Goal: Information Seeking & Learning: Learn about a topic

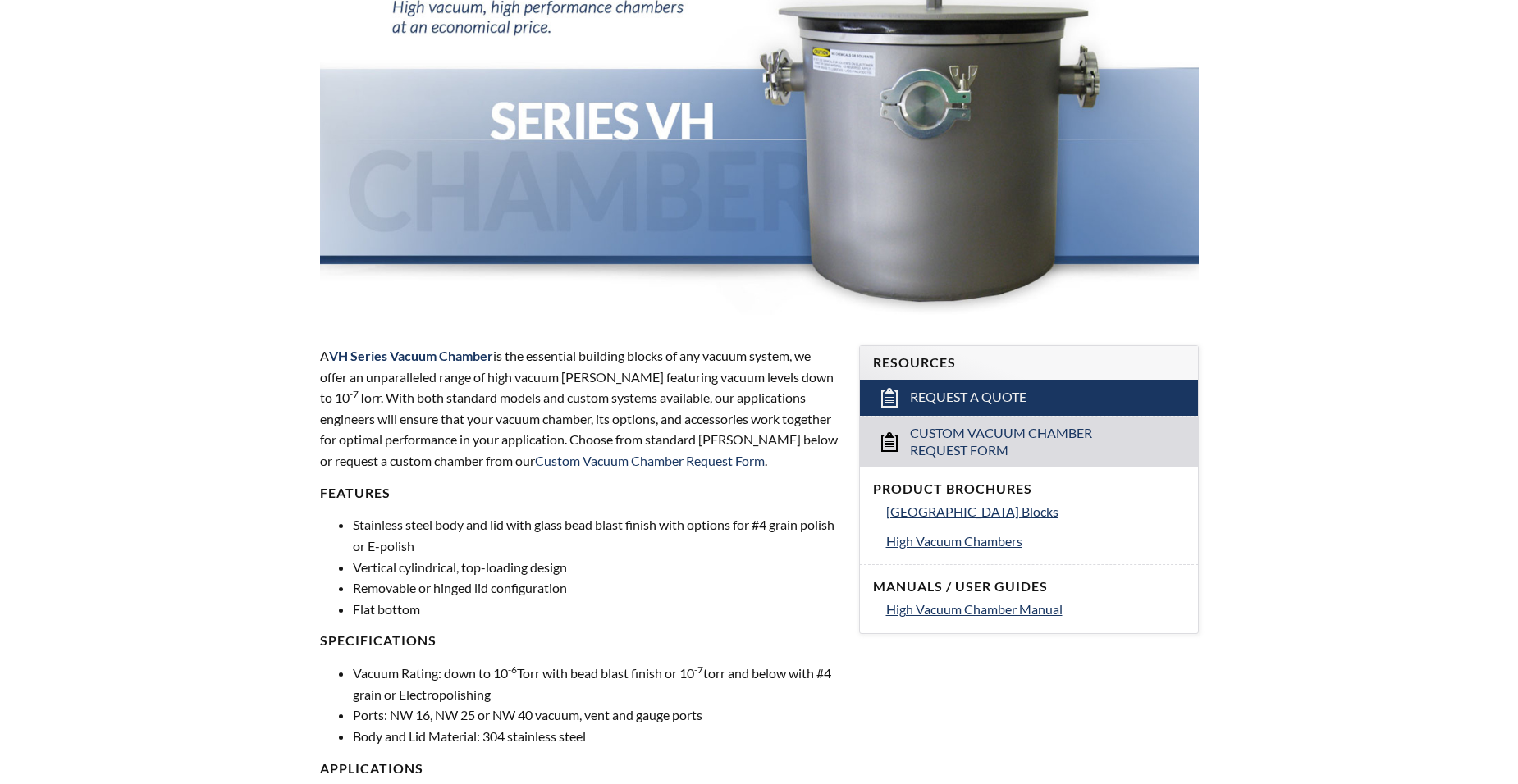
scroll to position [246, 0]
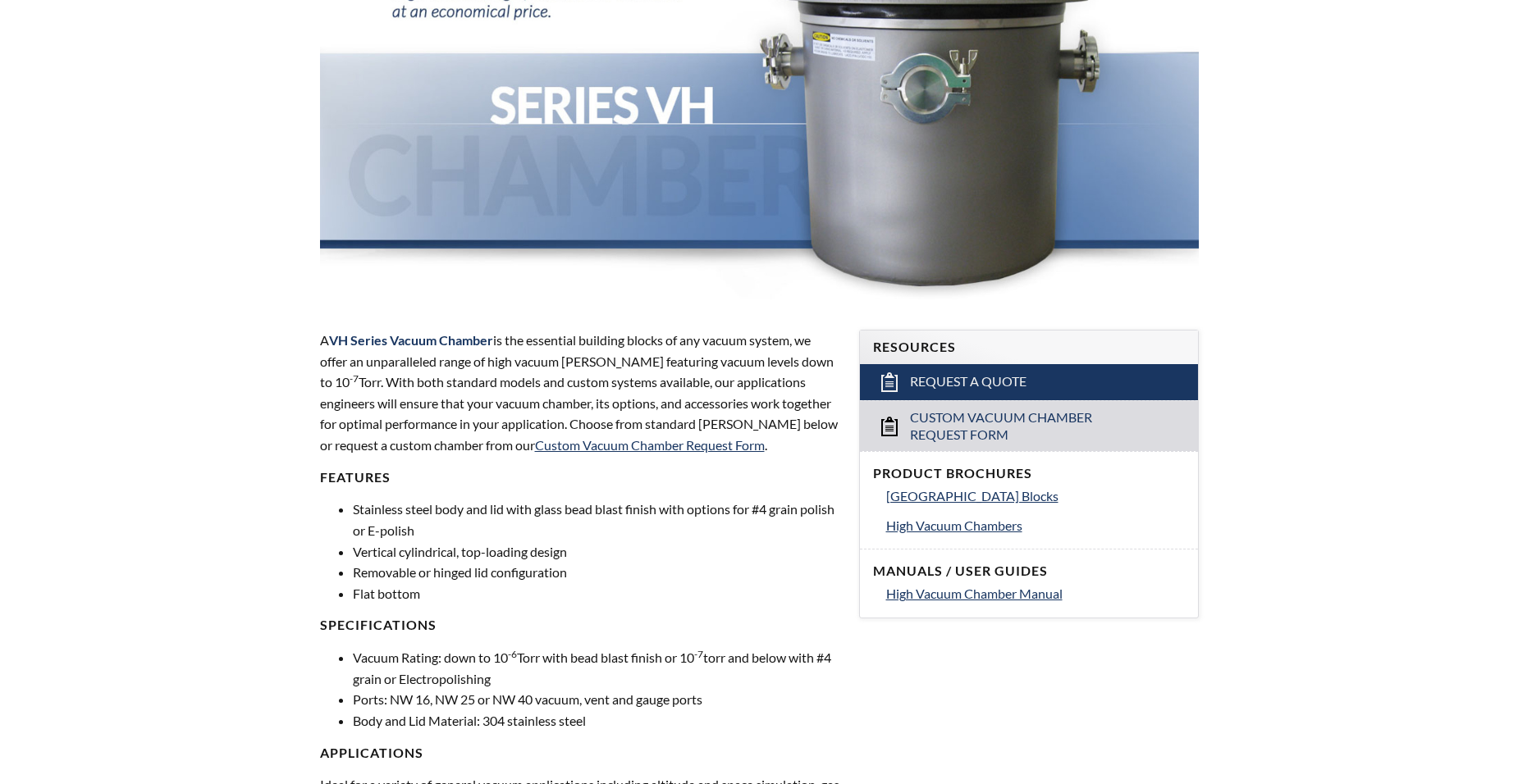
select select "Language Translate Widget"
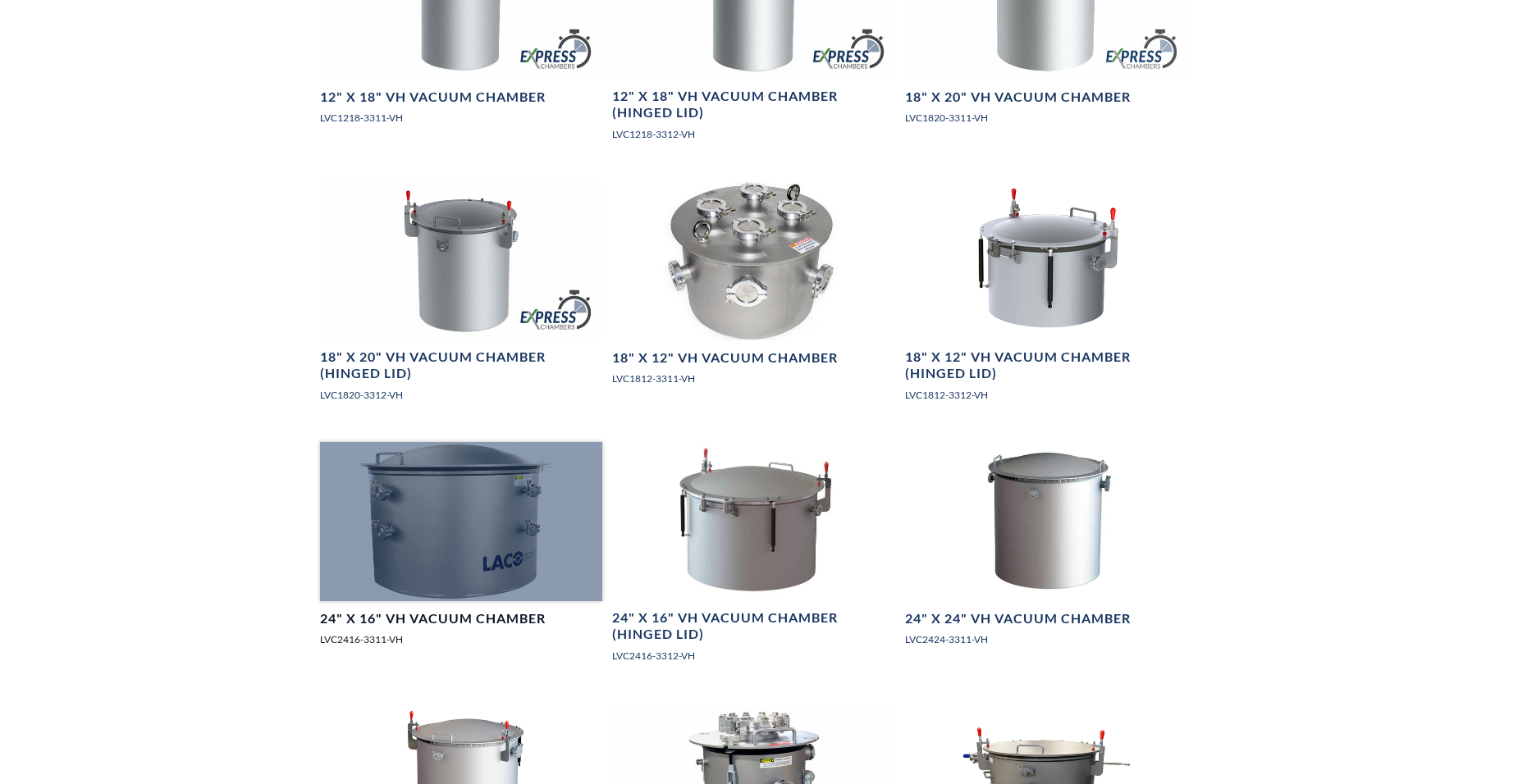
scroll to position [1969, 0]
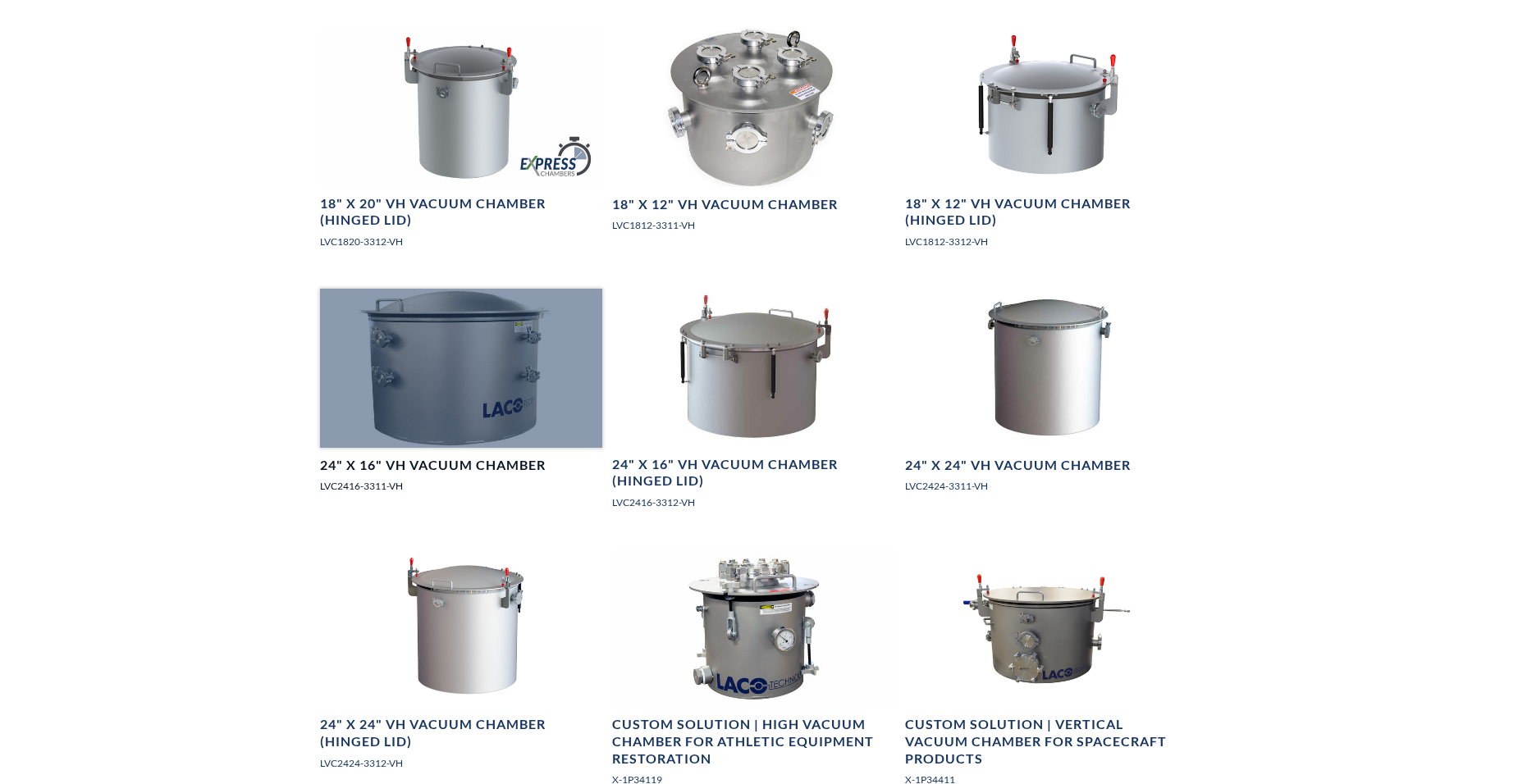
click at [481, 374] on div at bounding box center [462, 369] width 283 height 159
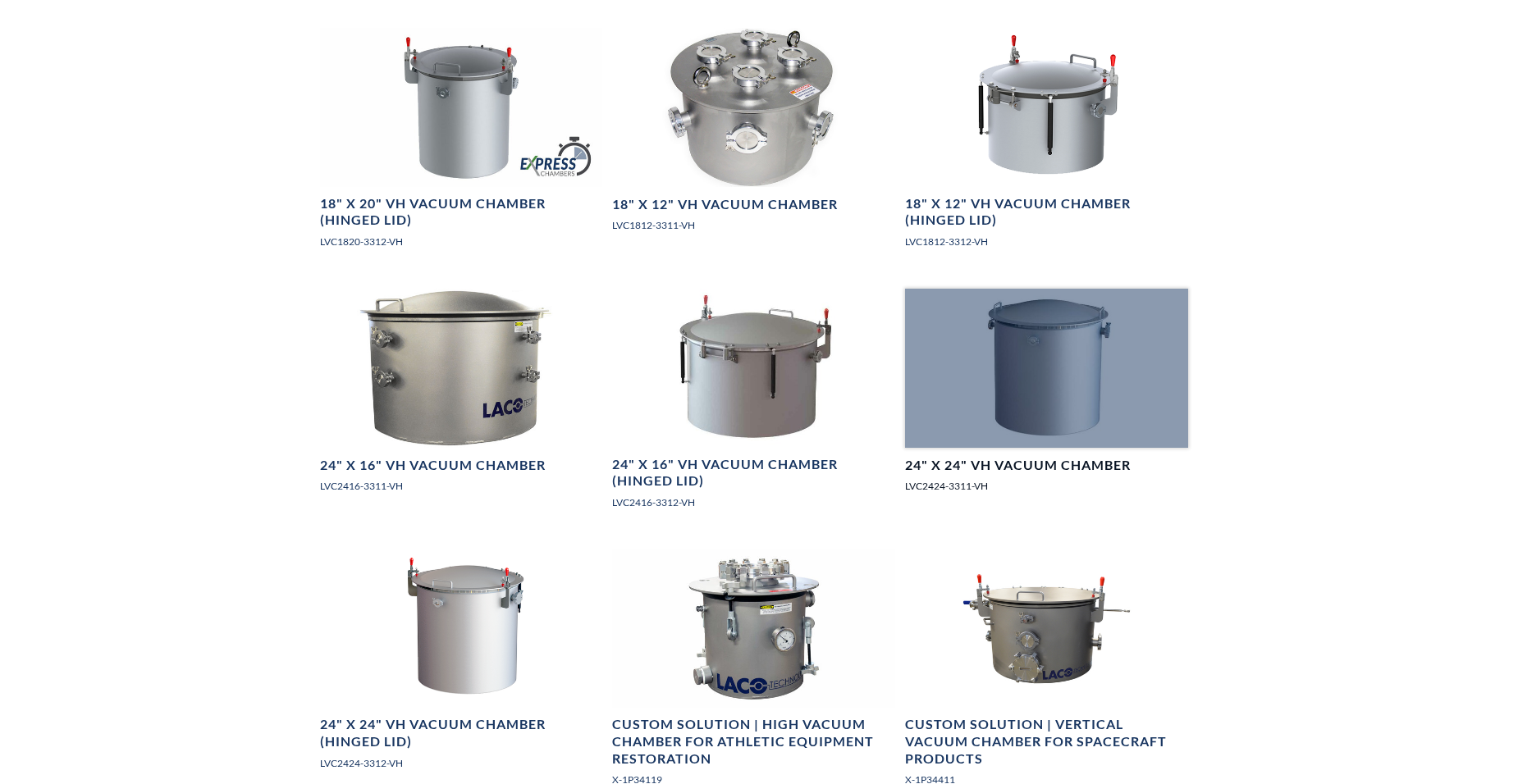
click at [1050, 383] on div at bounding box center [1046, 369] width 283 height 159
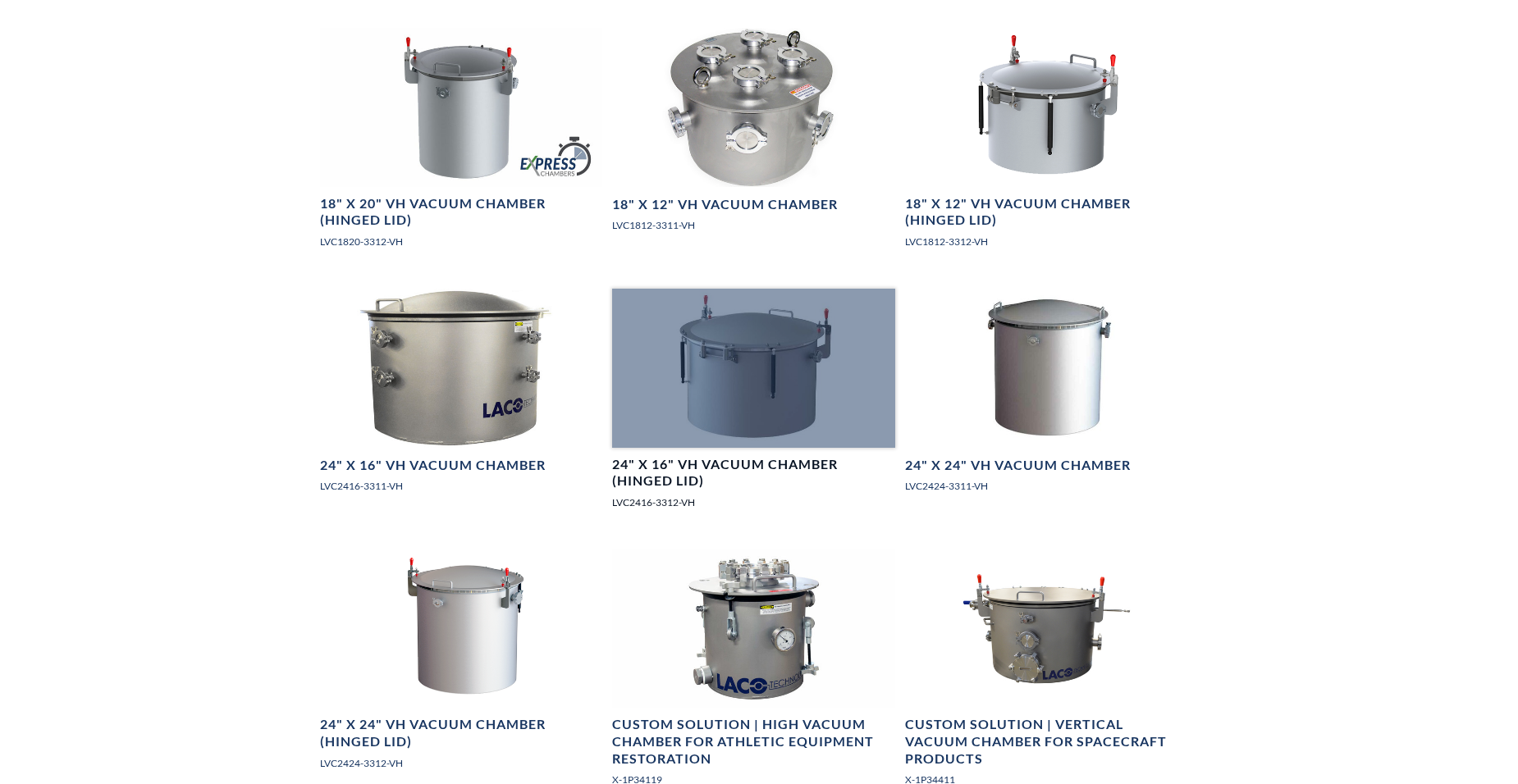
click at [730, 370] on div at bounding box center [753, 369] width 283 height 159
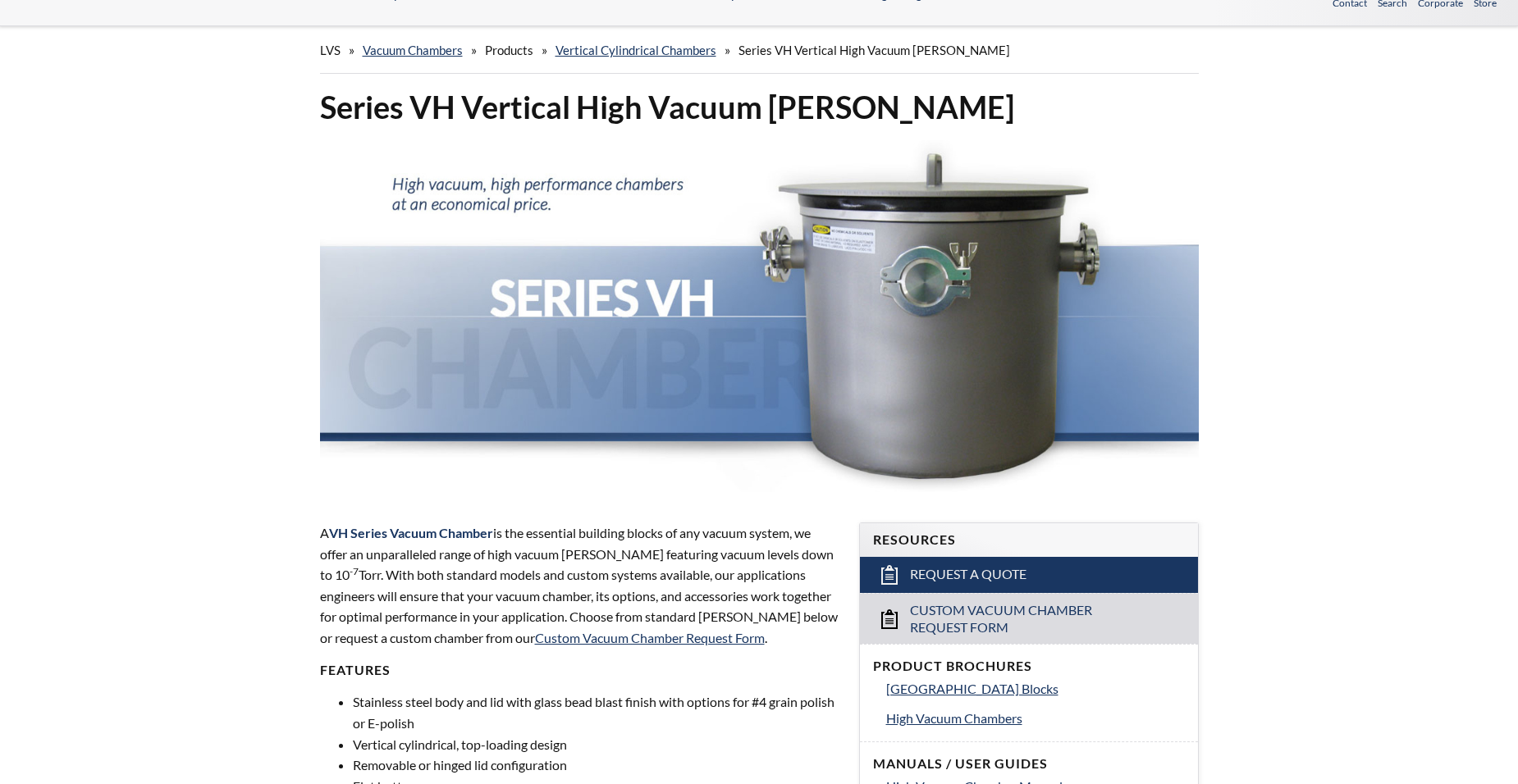
scroll to position [0, 0]
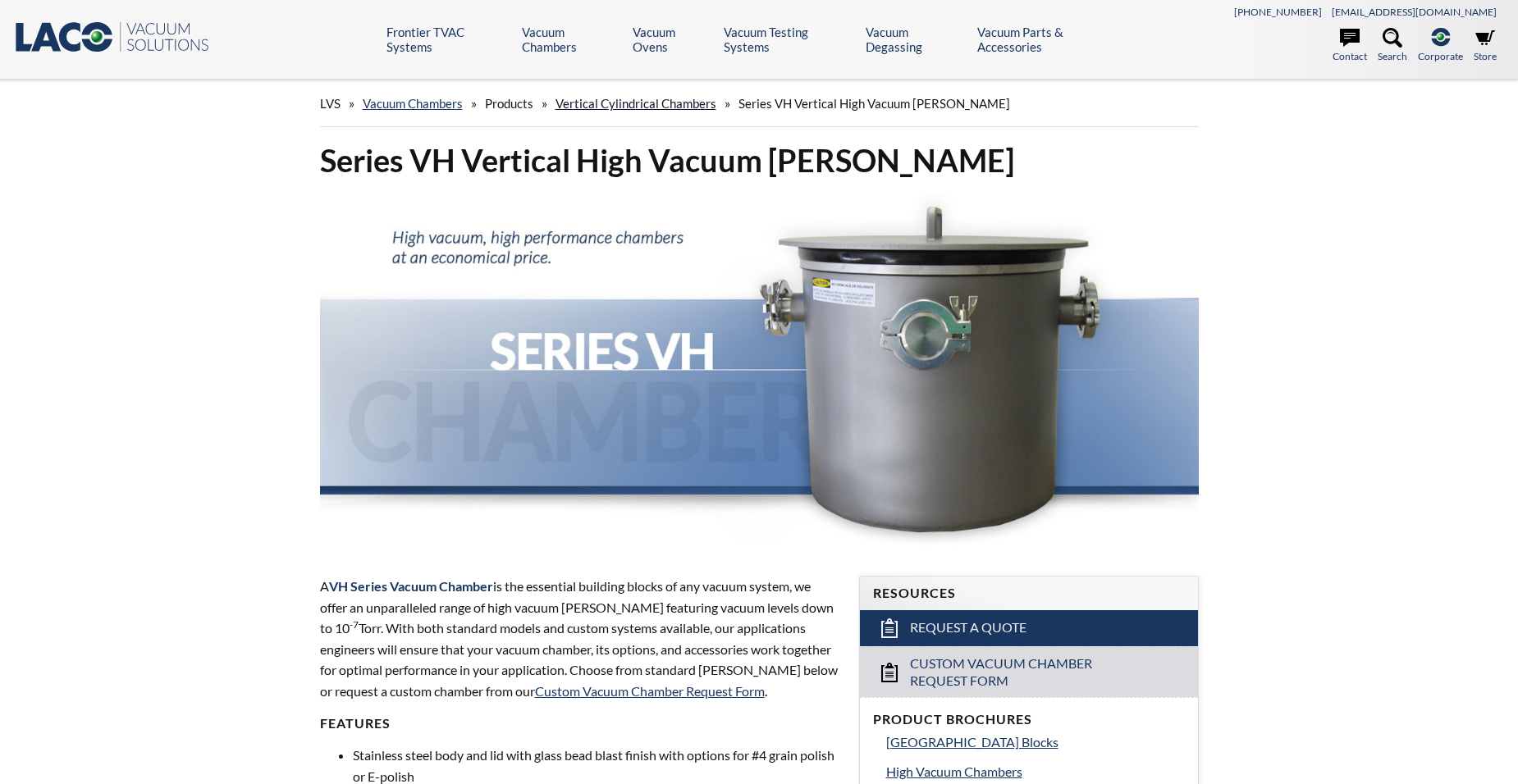
click at [641, 102] on link "Vertical Cylindrical Chambers" at bounding box center [636, 103] width 161 height 15
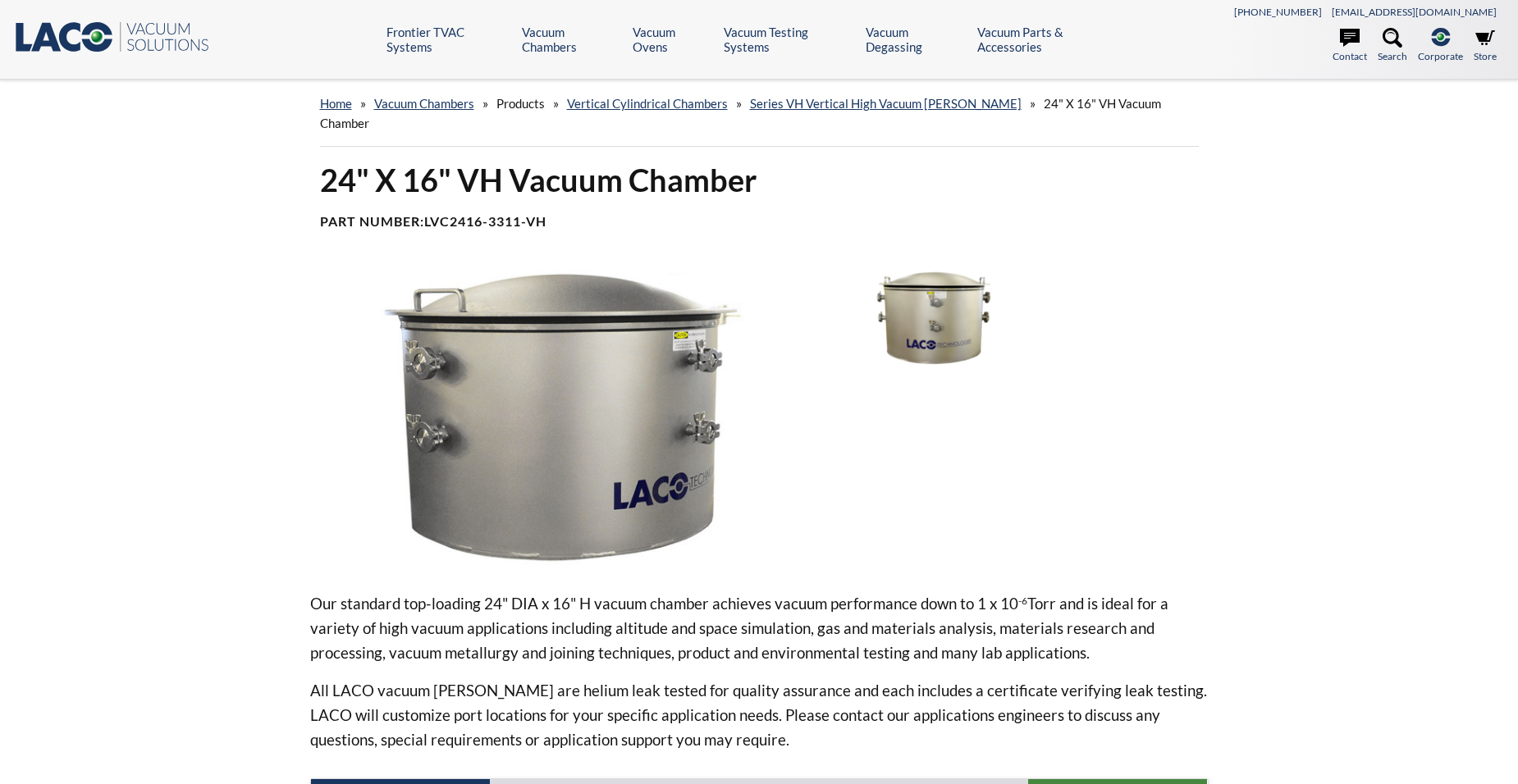
select select "Language Translate Widget"
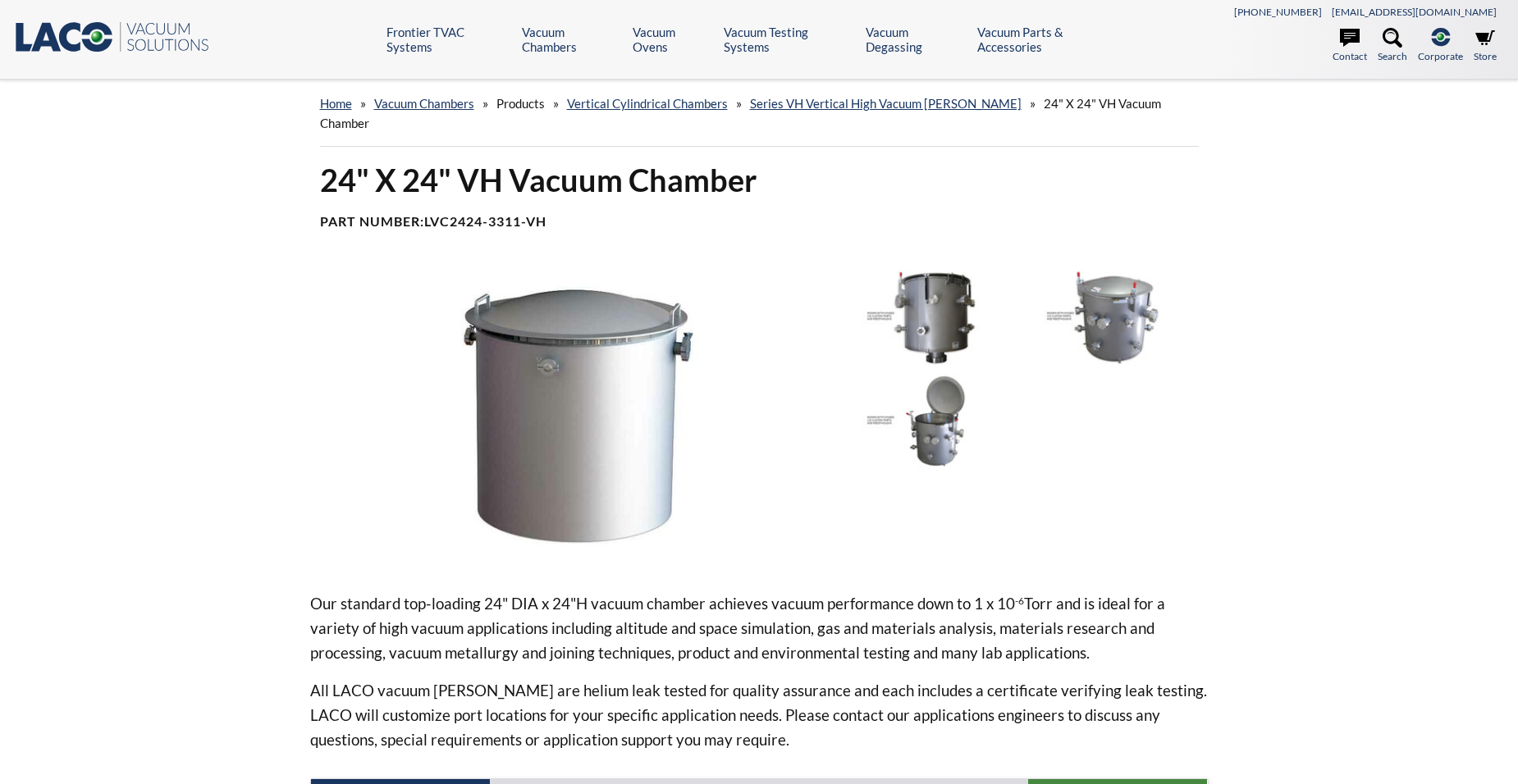
select select "Language Translate Widget"
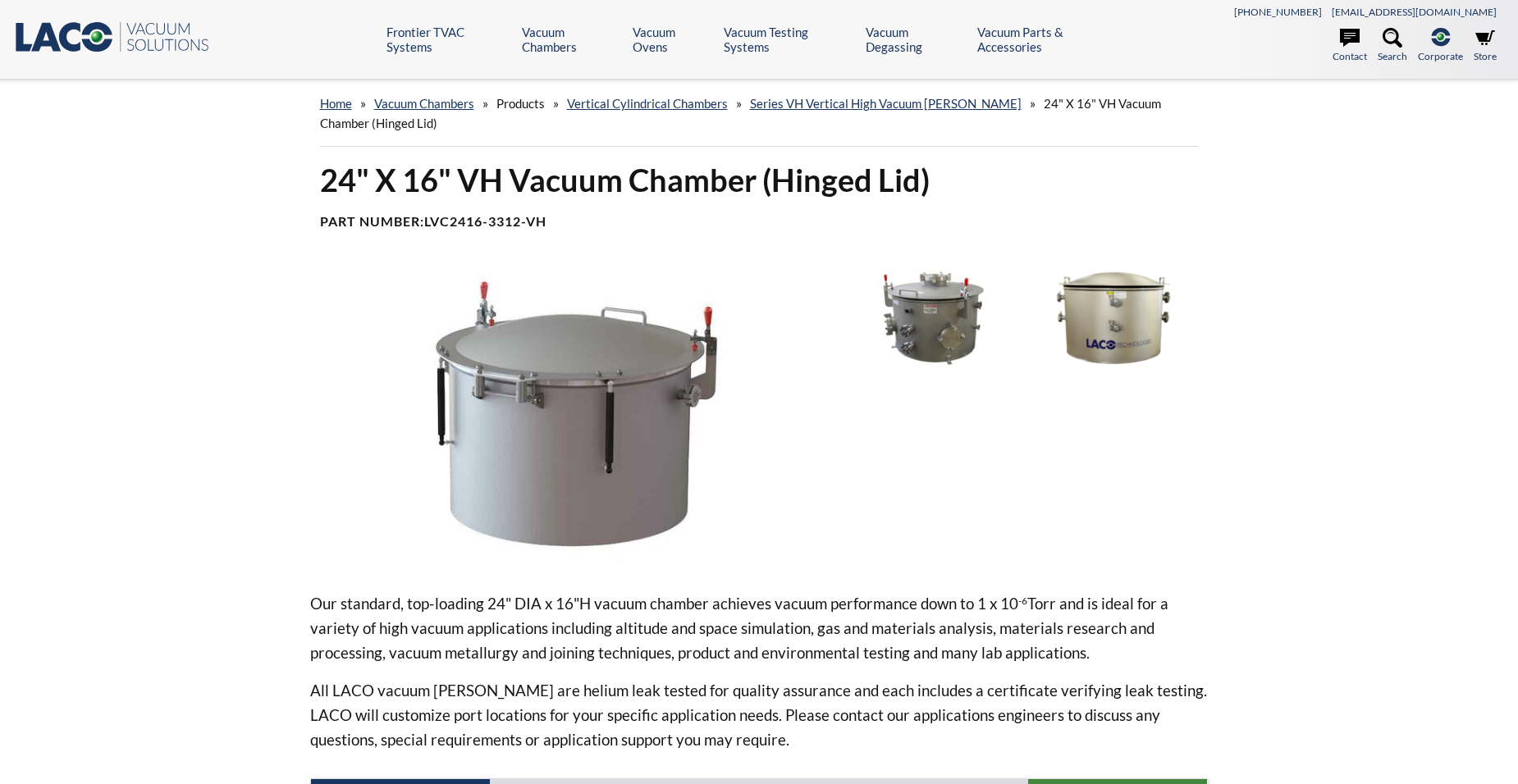
select select "Language Translate Widget"
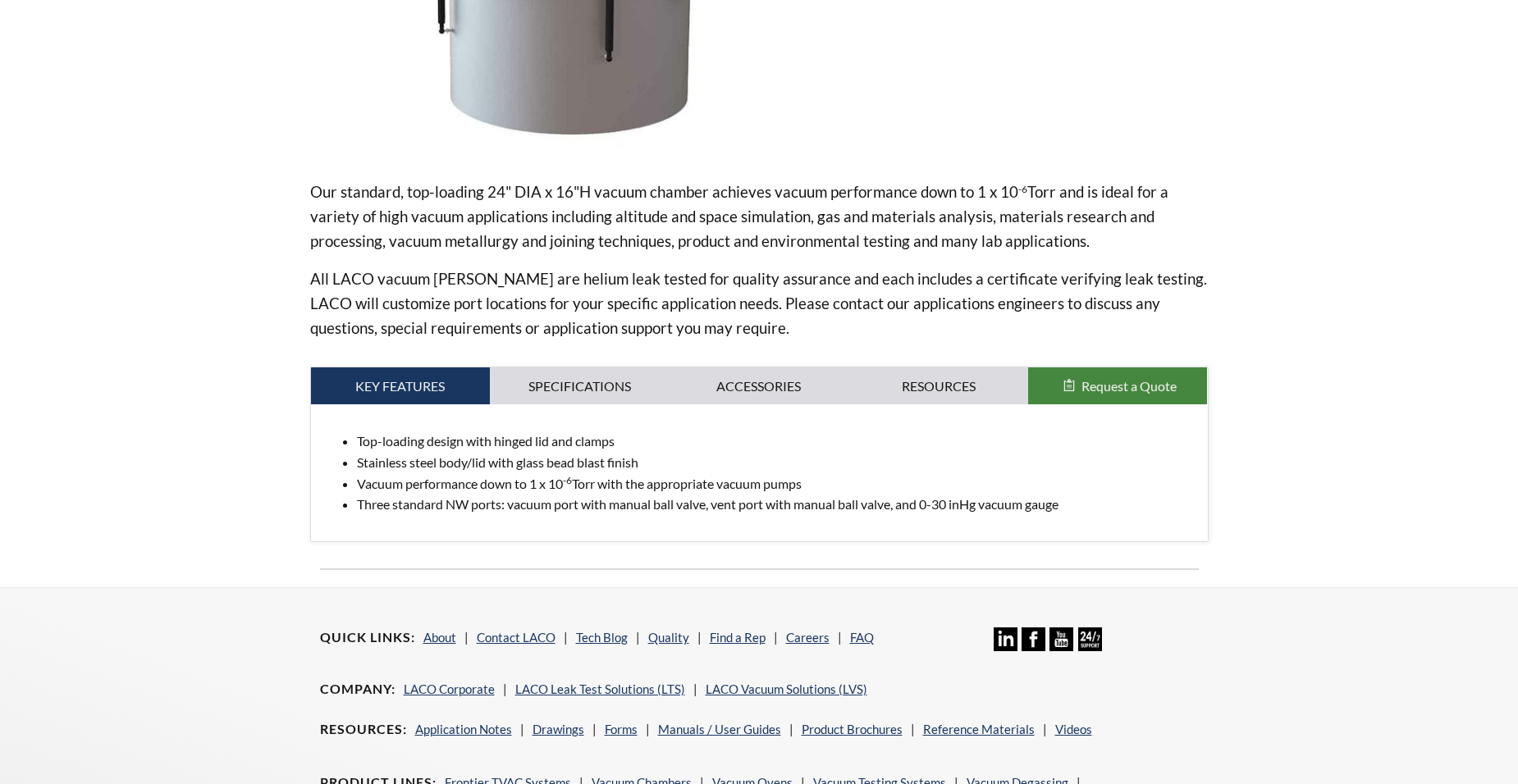
scroll to position [492, 0]
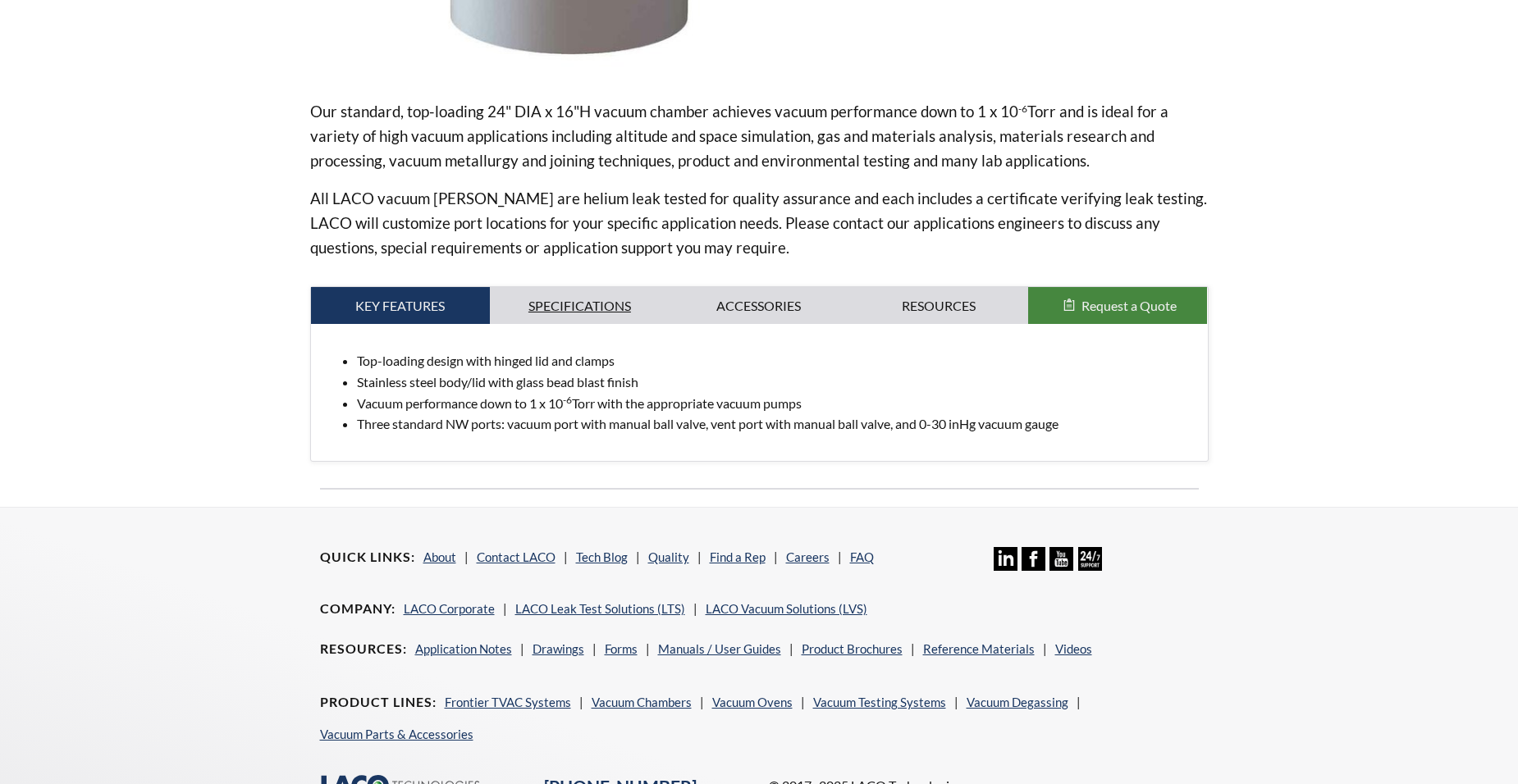
click at [596, 309] on link "Specifications" at bounding box center [579, 306] width 180 height 38
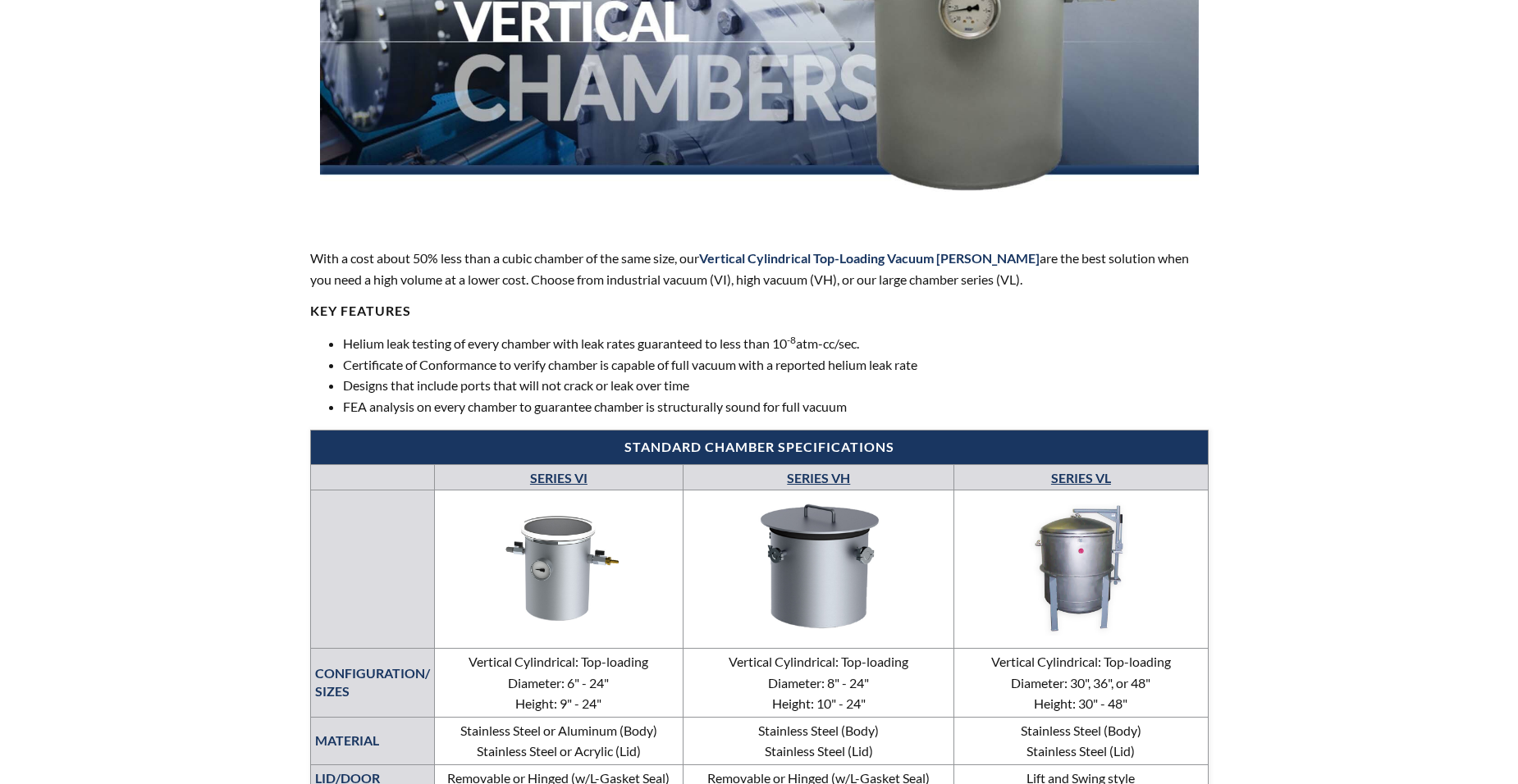
scroll to position [656, 0]
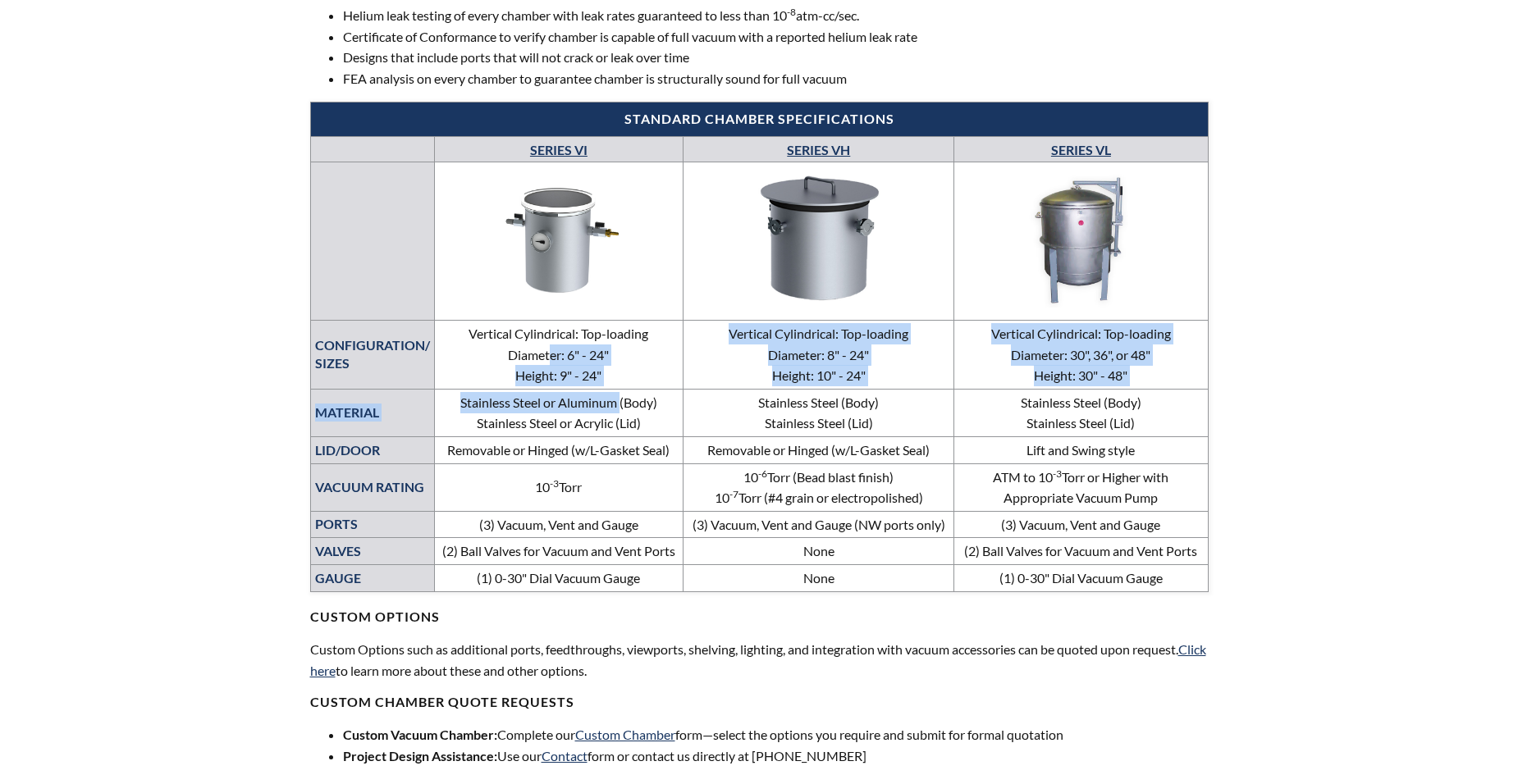
drag, startPoint x: 586, startPoint y: 360, endPoint x: 620, endPoint y: 393, distance: 47.4
click at [620, 393] on tbody "SERIES VI SERIES VH SERIES VL CONFIGURATION/ SIZES Vertical Cylindrical: Top-lo…" at bounding box center [759, 364] width 898 height 454
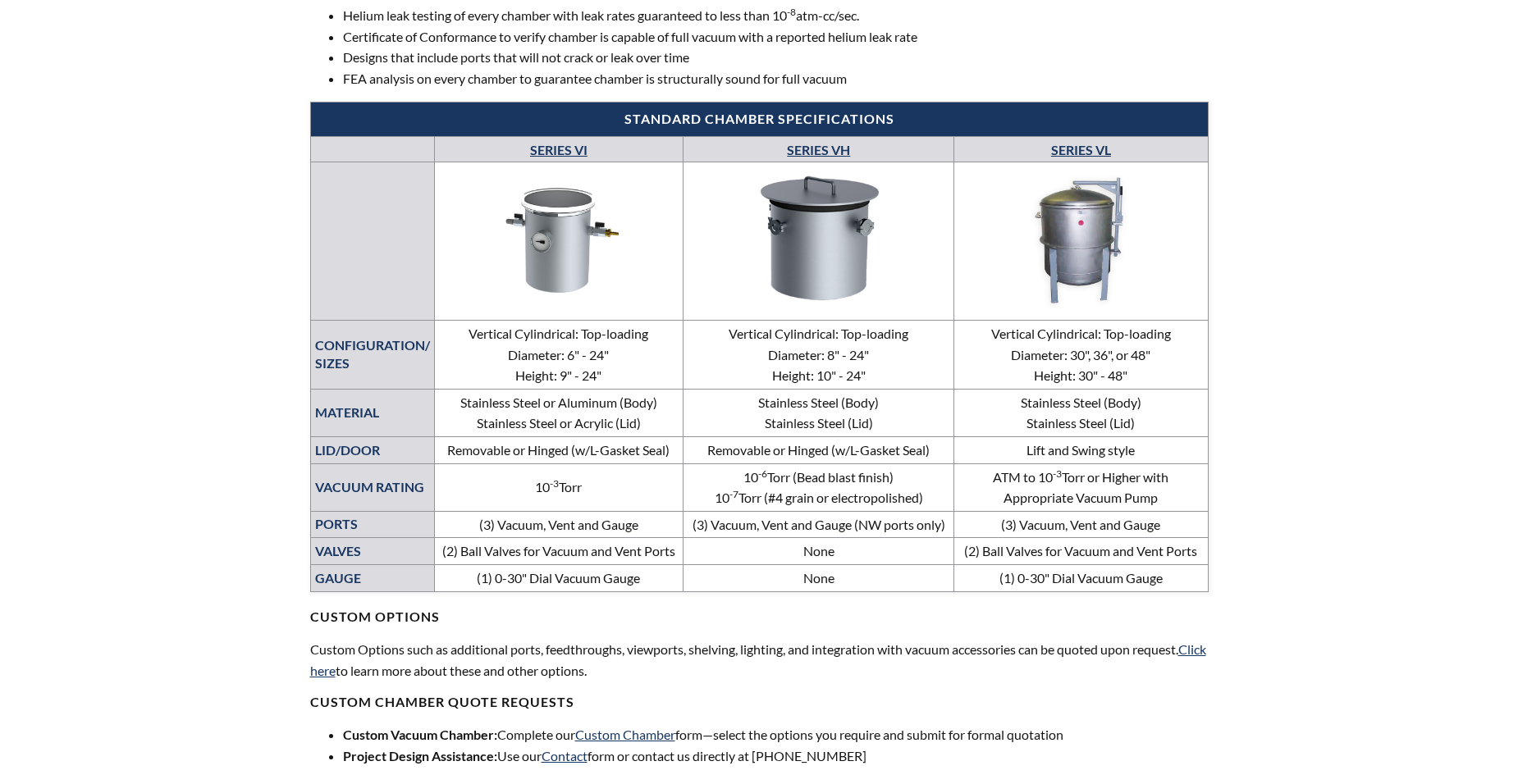
drag, startPoint x: 620, startPoint y: 393, endPoint x: 642, endPoint y: 465, distance: 75.3
click at [642, 465] on td "10 -3 Torr" at bounding box center [559, 487] width 250 height 48
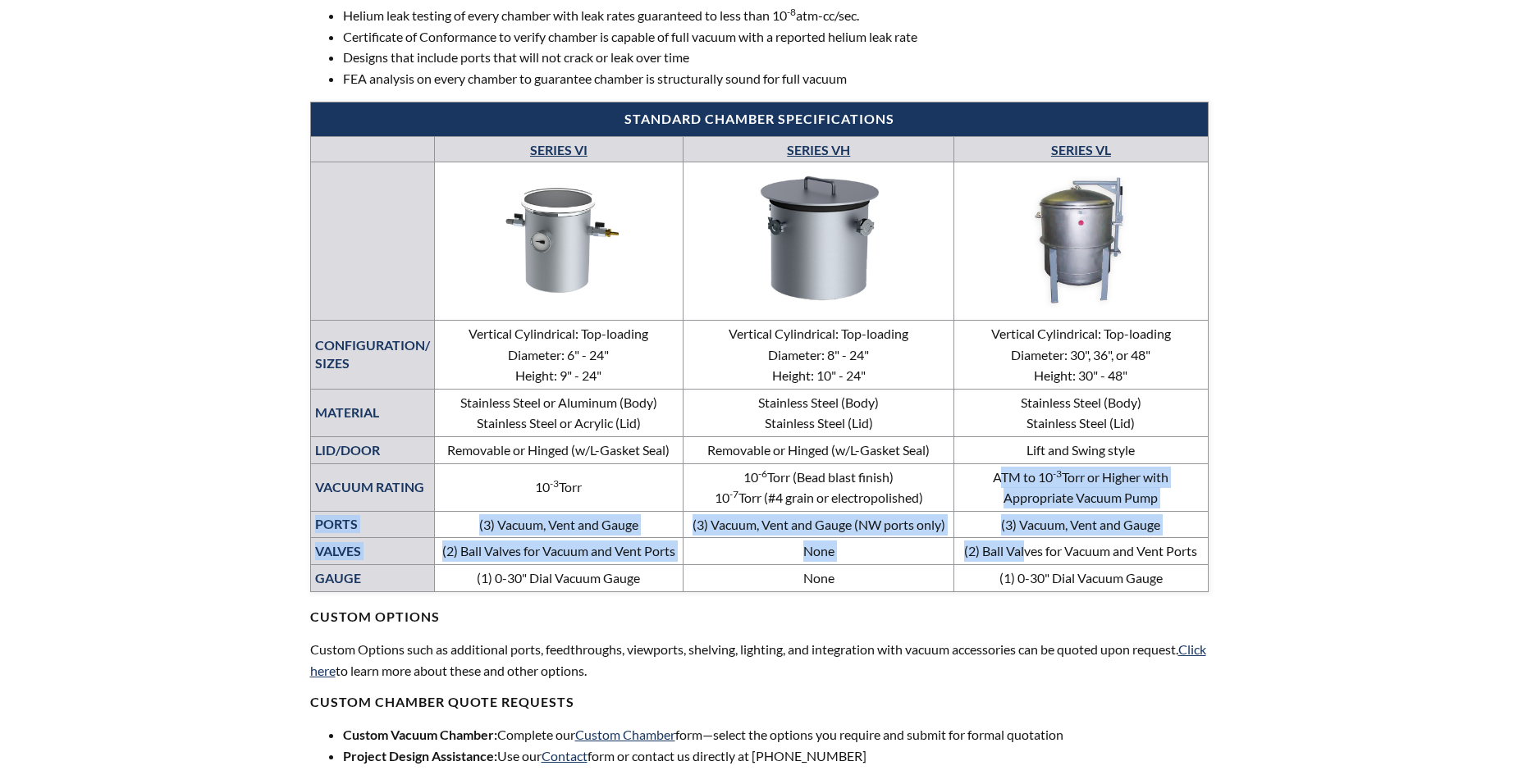
drag, startPoint x: 996, startPoint y: 474, endPoint x: 1028, endPoint y: 546, distance: 78.8
click at [1028, 546] on tbody "SERIES VI SERIES VH SERIES VL CONFIGURATION/ SIZES Vertical Cylindrical: Top-lo…" at bounding box center [759, 364] width 898 height 454
drag, startPoint x: 1028, startPoint y: 546, endPoint x: 1024, endPoint y: 554, distance: 8.9
click at [1024, 554] on td "(2) Ball Valves for Vacuum and Vent Ports" at bounding box center [1081, 551] width 254 height 27
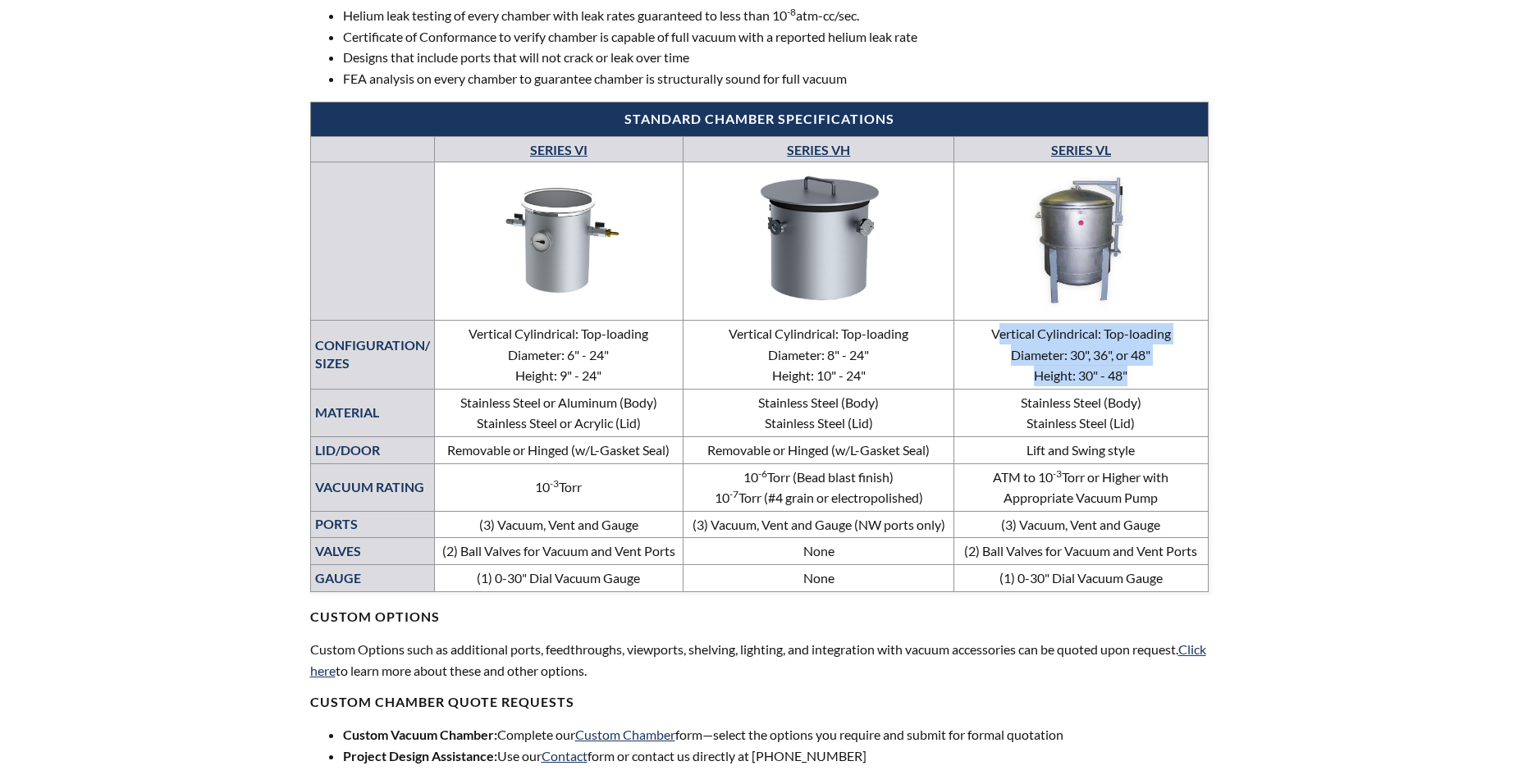
drag, startPoint x: 1000, startPoint y: 322, endPoint x: 1138, endPoint y: 371, distance: 146.4
click at [1138, 371] on td "Vertical Cylindrical: Top-loading Diameter: 30", 36", or 48" Height: 30" - 48"" at bounding box center [1081, 355] width 254 height 69
click at [1138, 374] on td "Vertical Cylindrical: Top-loading Diameter: 30", 36", or 48" Height: 30" - 48"" at bounding box center [1081, 355] width 254 height 69
drag, startPoint x: 1068, startPoint y: 351, endPoint x: 1150, endPoint y: 387, distance: 89.6
click at [1150, 387] on td "Vertical Cylindrical: Top-loading Diameter: 30", 36", or 48" Height: 30" - 48"" at bounding box center [1081, 355] width 254 height 69
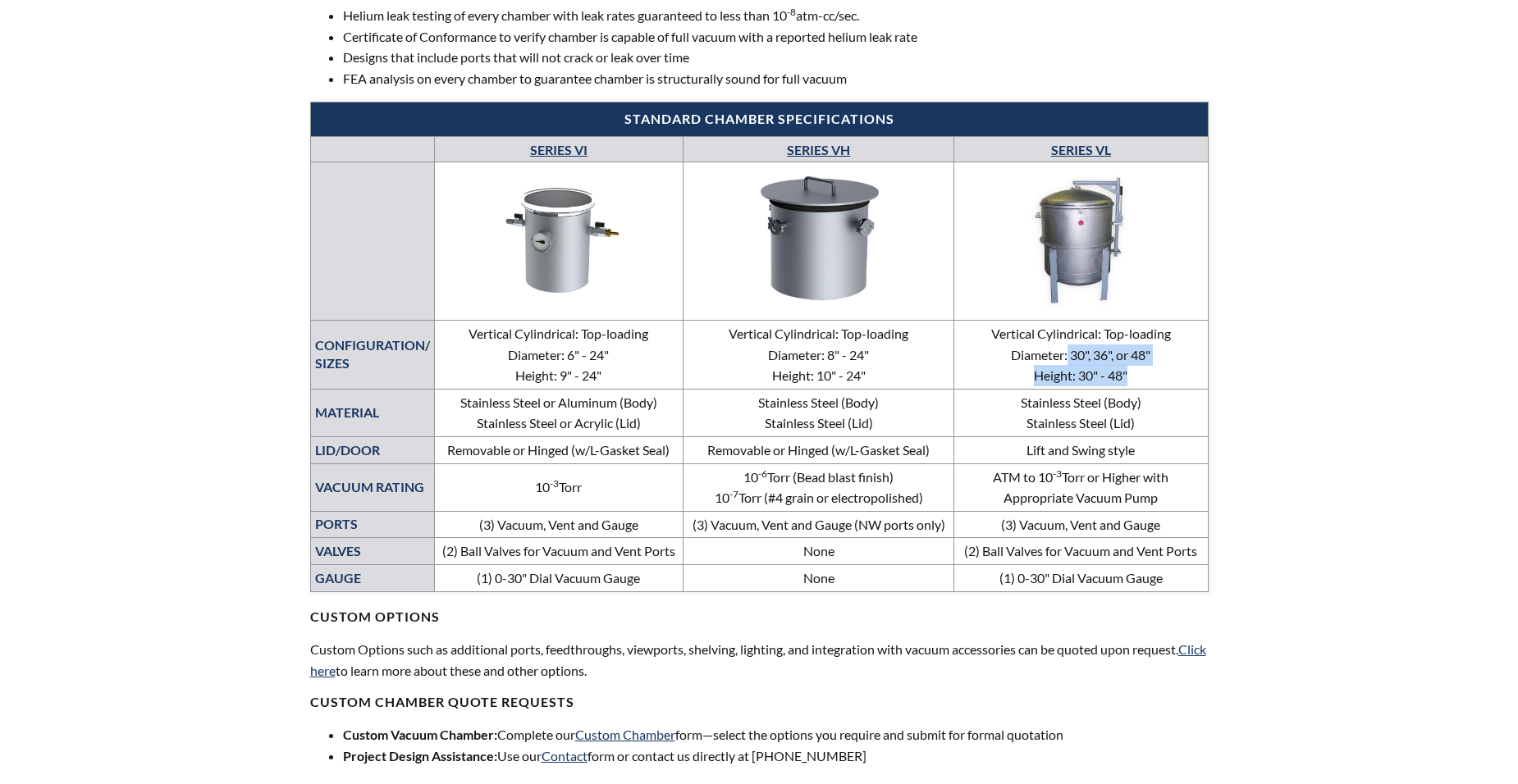
drag, startPoint x: 1150, startPoint y: 387, endPoint x: 1141, endPoint y: 387, distance: 9.0
click at [1141, 387] on td "Vertical Cylindrical: Top-loading Diameter: 30", 36", or 48" Height: 30" - 48"" at bounding box center [1081, 355] width 254 height 69
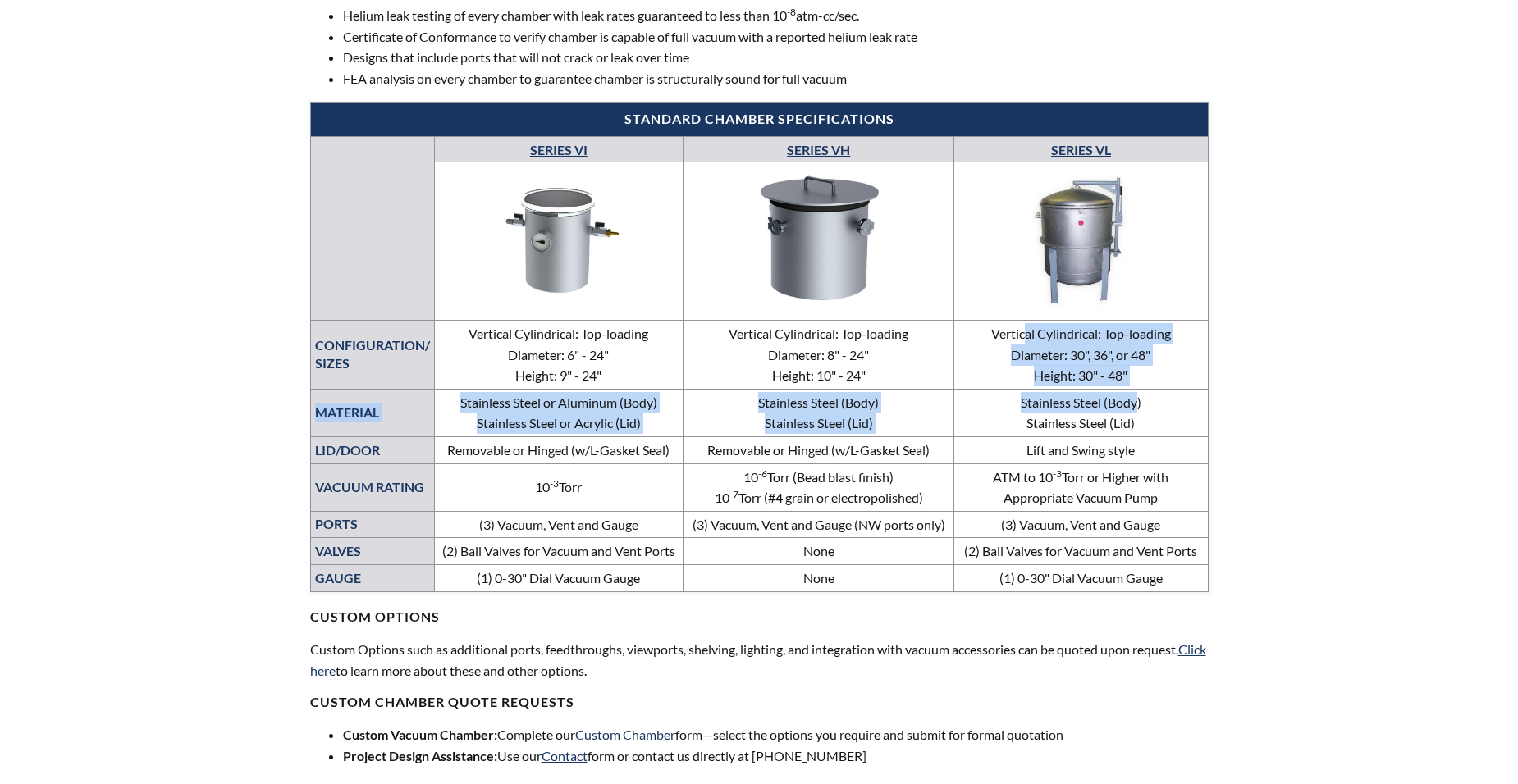
drag, startPoint x: 1022, startPoint y: 336, endPoint x: 1139, endPoint y: 397, distance: 131.9
click at [1139, 397] on tbody "SERIES VI SERIES VH SERIES VL CONFIGURATION/ SIZES Vertical Cylindrical: Top-lo…" at bounding box center [759, 364] width 898 height 454
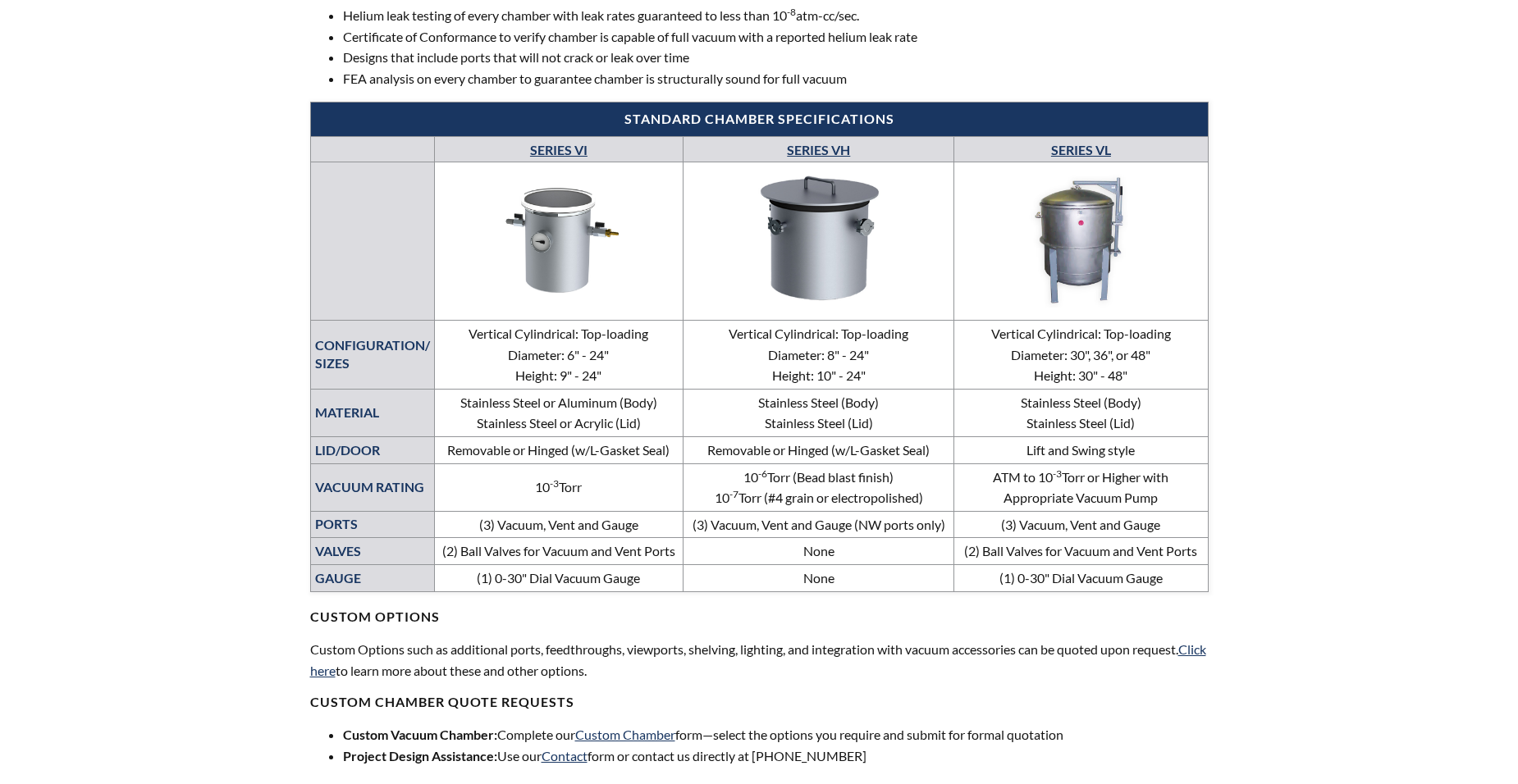
drag, startPoint x: 1139, startPoint y: 397, endPoint x: 1129, endPoint y: 475, distance: 78.6
click at [1129, 475] on td "ATM to 10 -3 Torr or Higher with Appropriate Vacuum Pump" at bounding box center [1081, 487] width 254 height 48
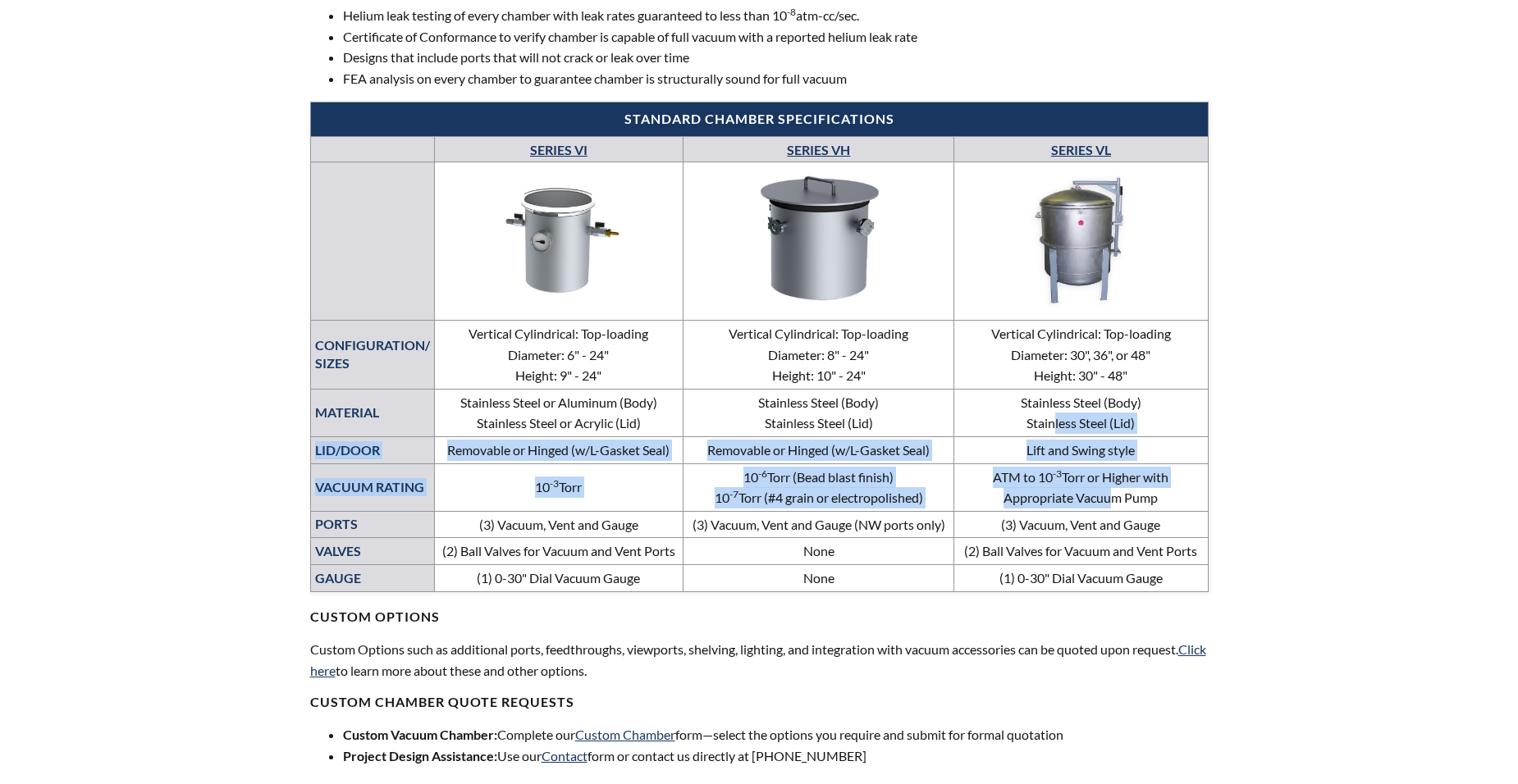
drag, startPoint x: 1056, startPoint y: 420, endPoint x: 1102, endPoint y: 499, distance: 91.4
click at [1102, 499] on tbody "SERIES VI SERIES VH SERIES VL CONFIGURATION/ SIZES Vertical Cylindrical: Top-lo…" at bounding box center [759, 364] width 898 height 454
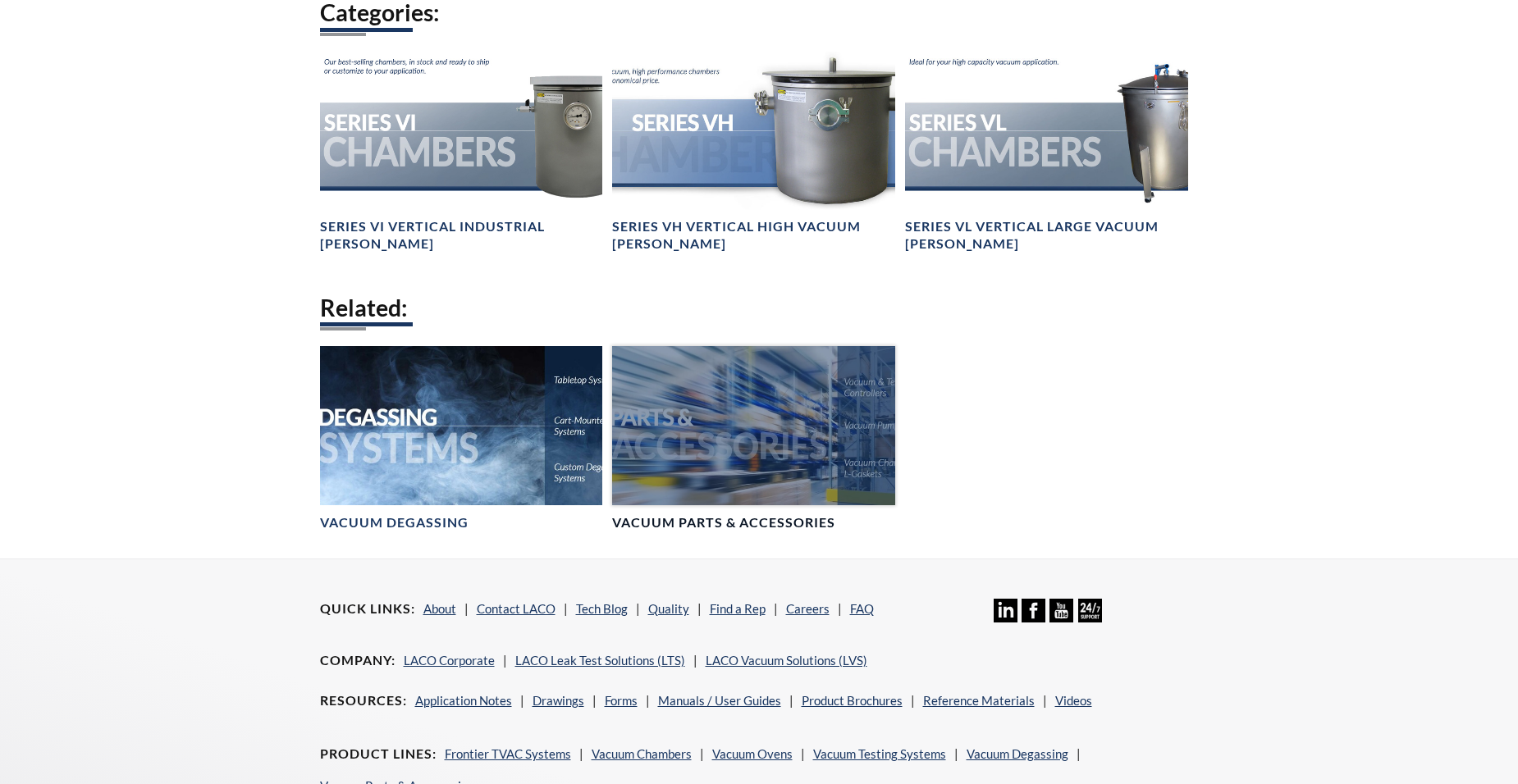
scroll to position [1476, 0]
